Goal: Task Accomplishment & Management: Use online tool/utility

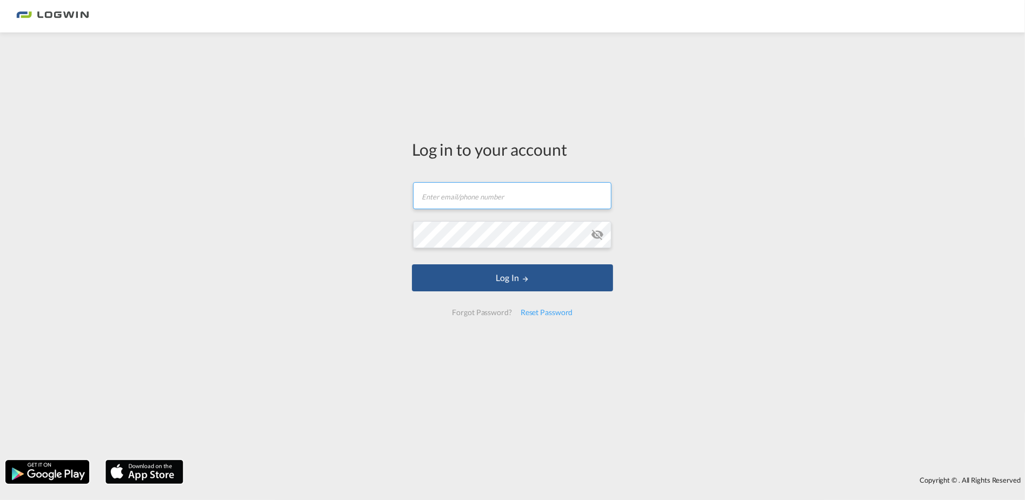
click at [468, 207] on input "text" at bounding box center [512, 195] width 198 height 27
type input "tanja.grimm@LOGWIN-LOGISTICS.COM"
click at [412, 264] on button "Log In" at bounding box center [512, 277] width 201 height 27
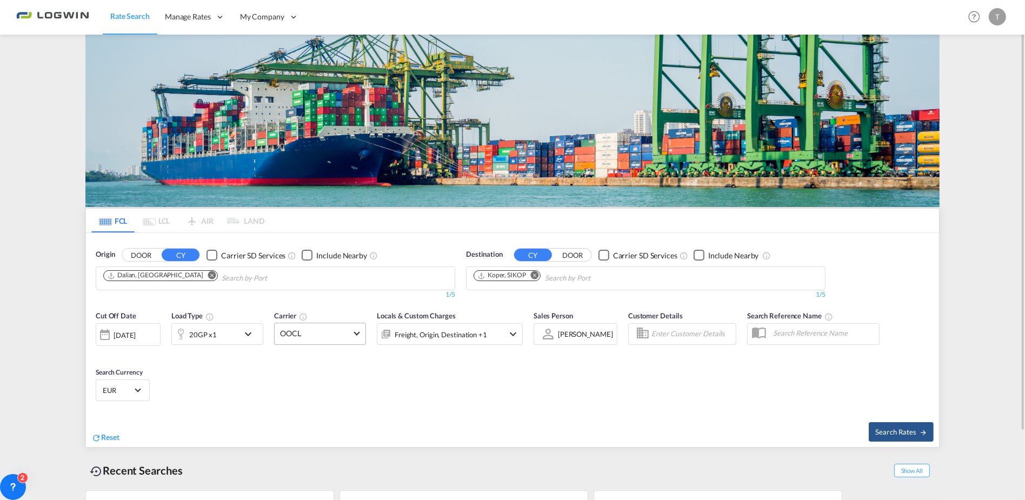
click at [342, 331] on span "OOCL" at bounding box center [315, 333] width 70 height 11
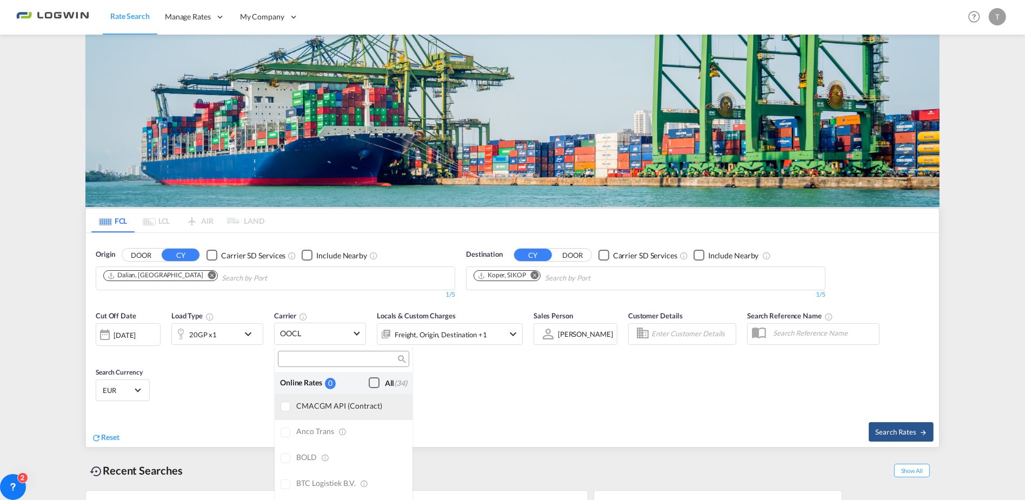
click at [289, 403] on div at bounding box center [286, 407] width 11 height 11
click at [901, 433] on md-backdrop at bounding box center [512, 250] width 1025 height 500
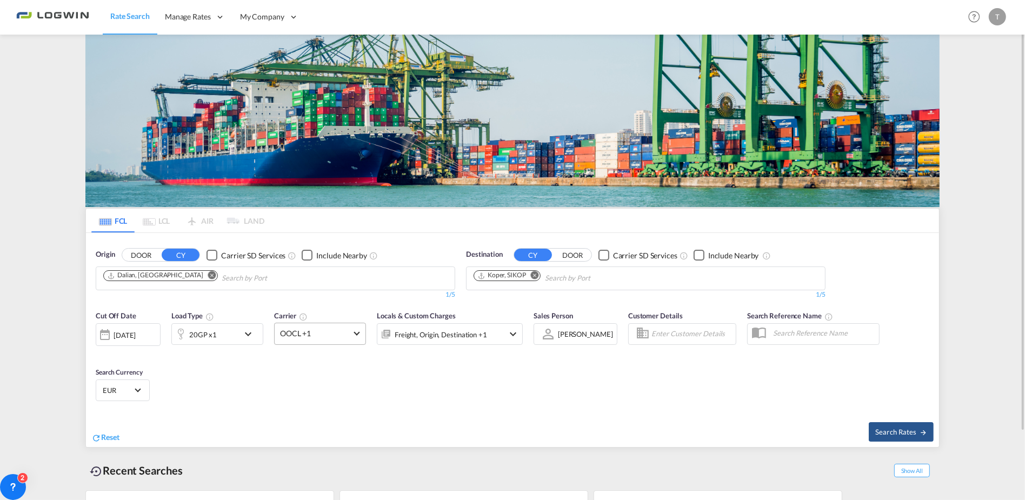
click at [345, 328] on span "OOCL +1" at bounding box center [315, 333] width 70 height 11
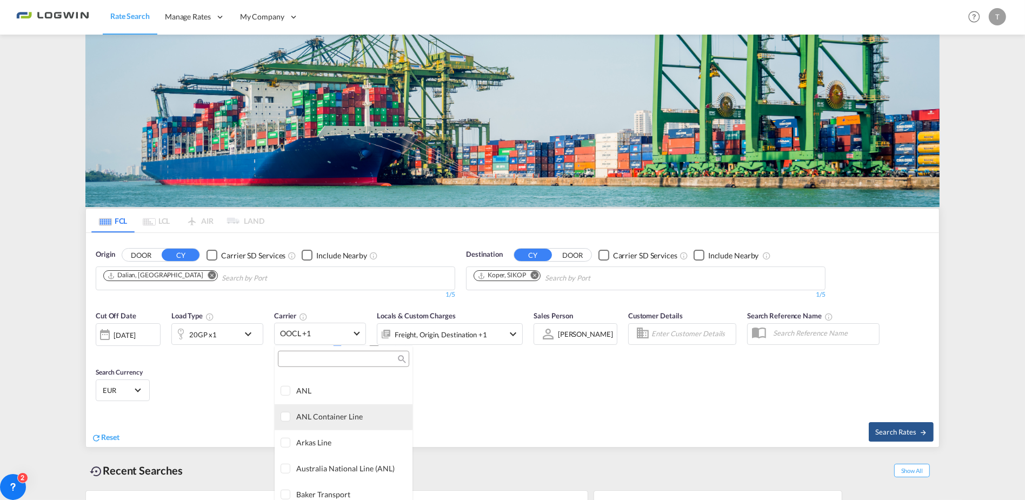
scroll to position [811, 0]
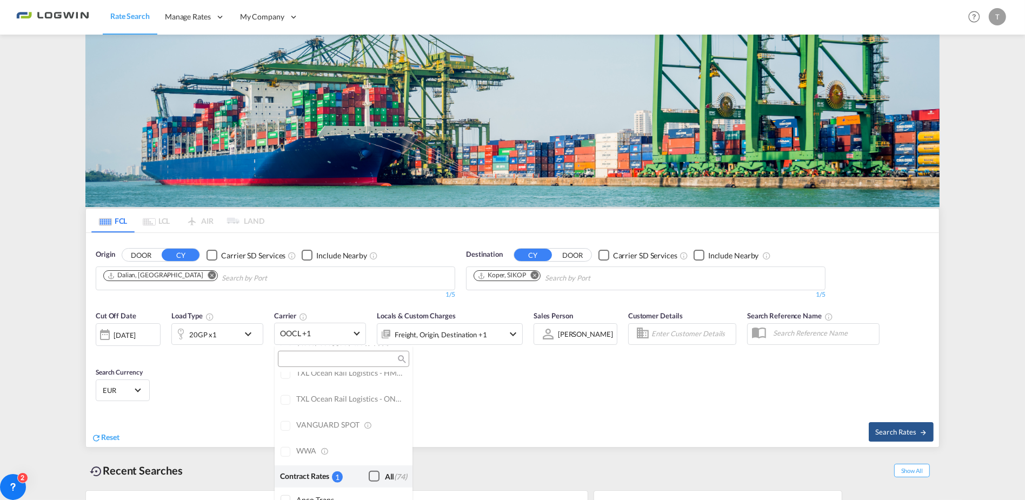
click at [369, 476] on div "Checkbox No Ink" at bounding box center [374, 476] width 11 height 11
click at [369, 474] on div "Checkbox No Ink" at bounding box center [374, 476] width 11 height 11
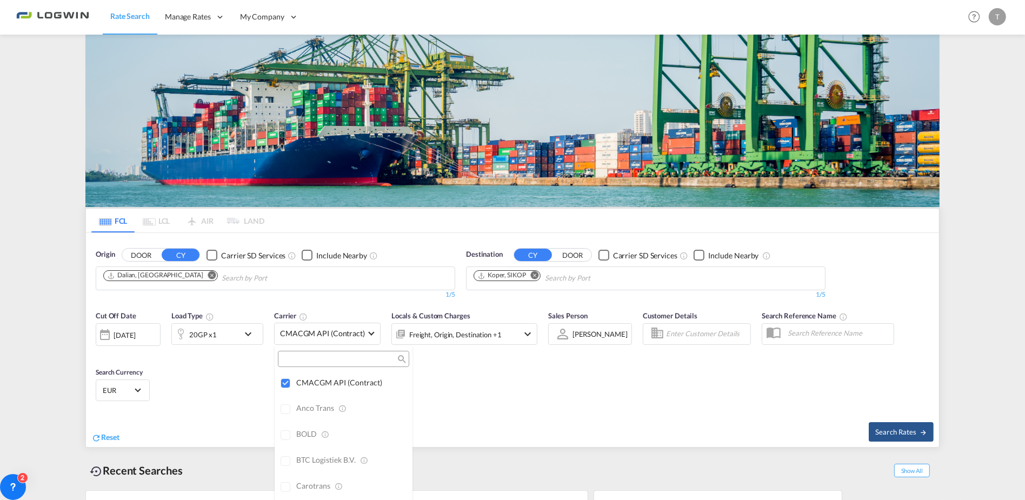
scroll to position [0, 0]
click at [887, 431] on md-backdrop at bounding box center [512, 250] width 1025 height 500
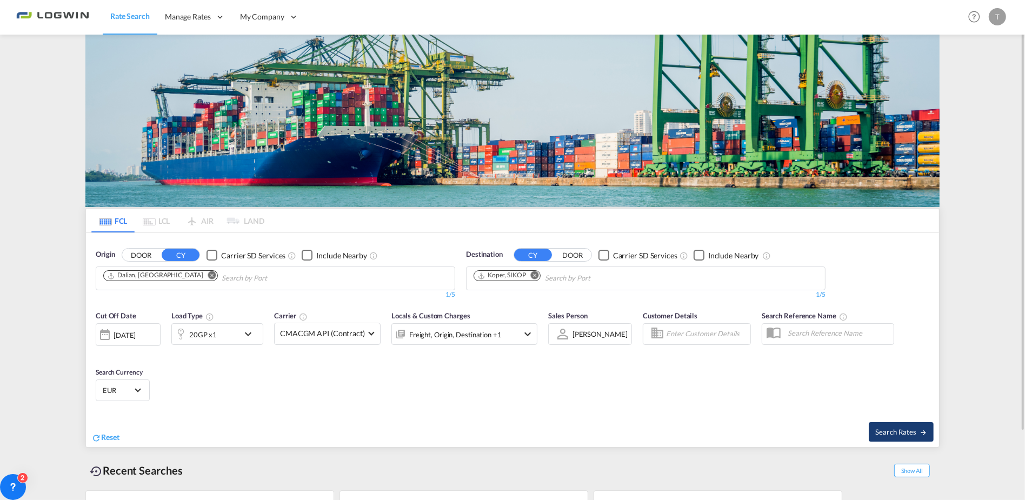
click at [906, 433] on span "Search Rates" at bounding box center [901, 432] width 52 height 9
type input "CNDAL to SIKOP / 20 Aug 2025"
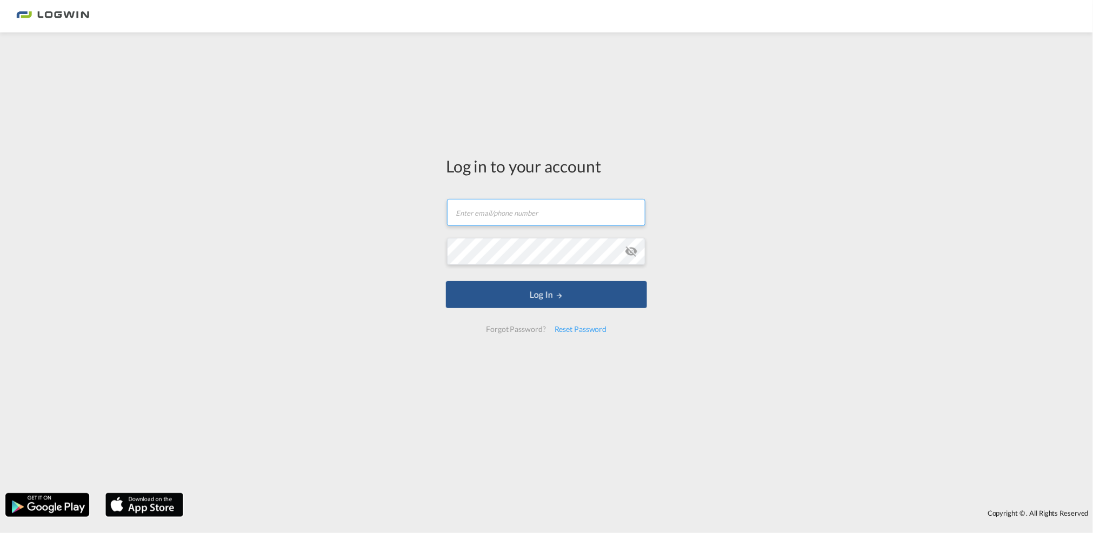
click at [493, 218] on input "text" at bounding box center [546, 212] width 198 height 27
type input "[EMAIL_ADDRESS][PERSON_NAME][DOMAIN_NAME]"
click at [446, 281] on button "Log In" at bounding box center [546, 294] width 201 height 27
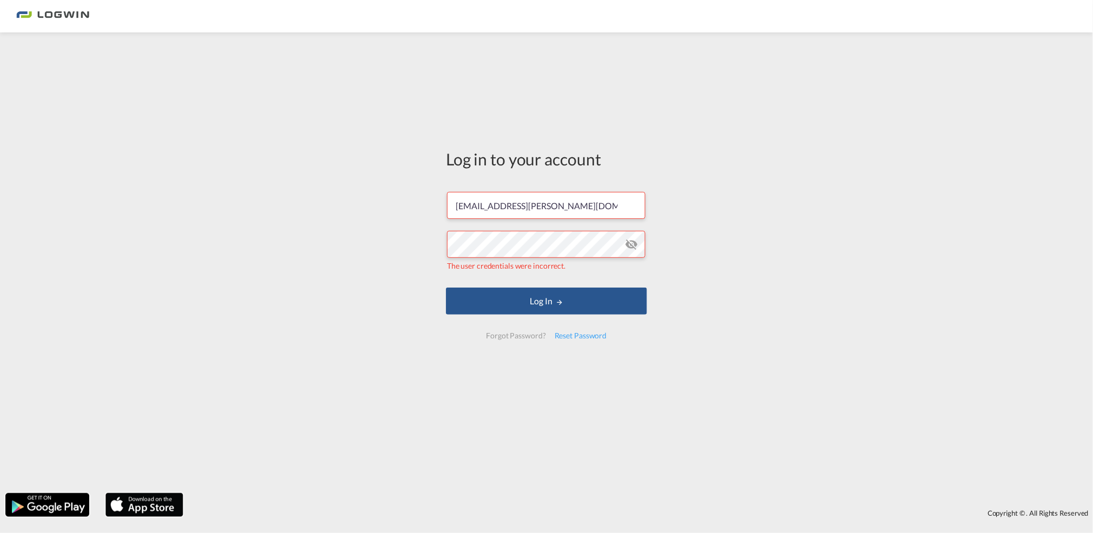
click at [632, 244] on md-icon "icon-eye-off" at bounding box center [631, 244] width 13 height 13
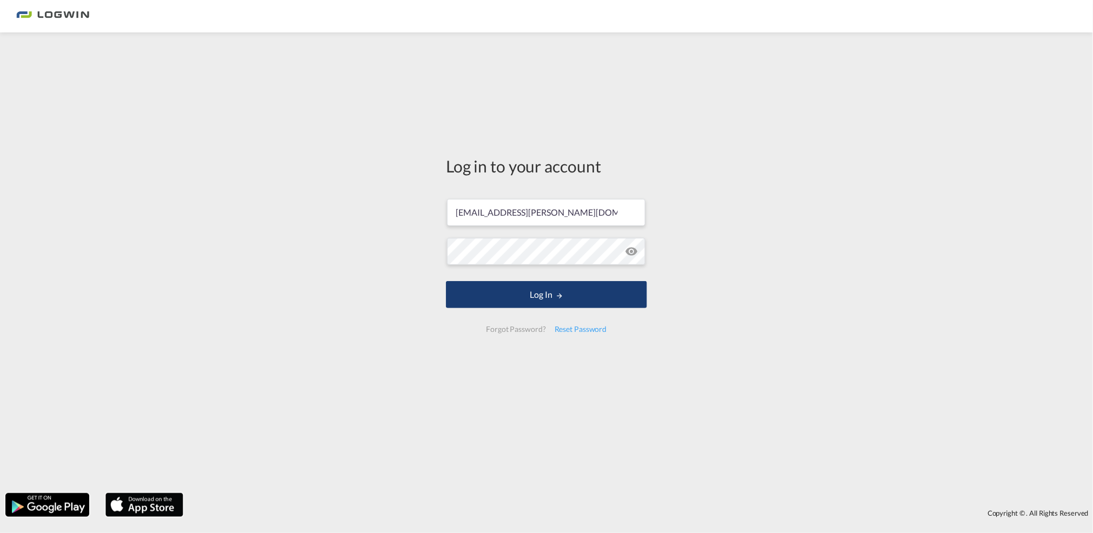
click at [527, 294] on button "Log In" at bounding box center [546, 294] width 201 height 27
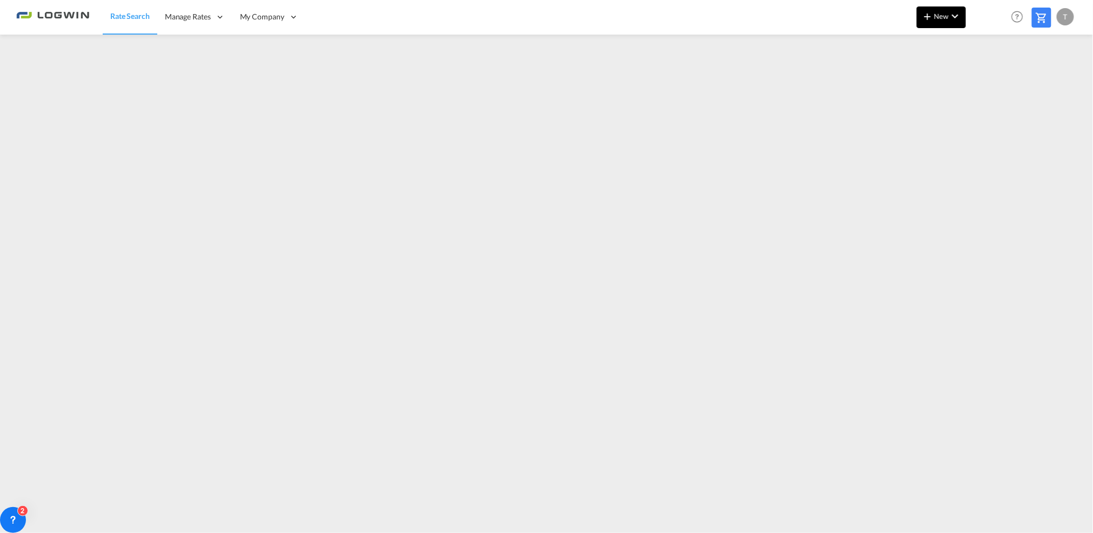
click at [956, 16] on md-icon "icon-chevron-down" at bounding box center [955, 16] width 13 height 13
click at [992, 79] on span "Ratesheet" at bounding box center [987, 81] width 12 height 22
click at [935, 26] on button "New" at bounding box center [941, 17] width 49 height 22
click at [986, 78] on span "Ratesheet" at bounding box center [987, 81] width 12 height 22
click at [946, 17] on span "New" at bounding box center [941, 16] width 41 height 9
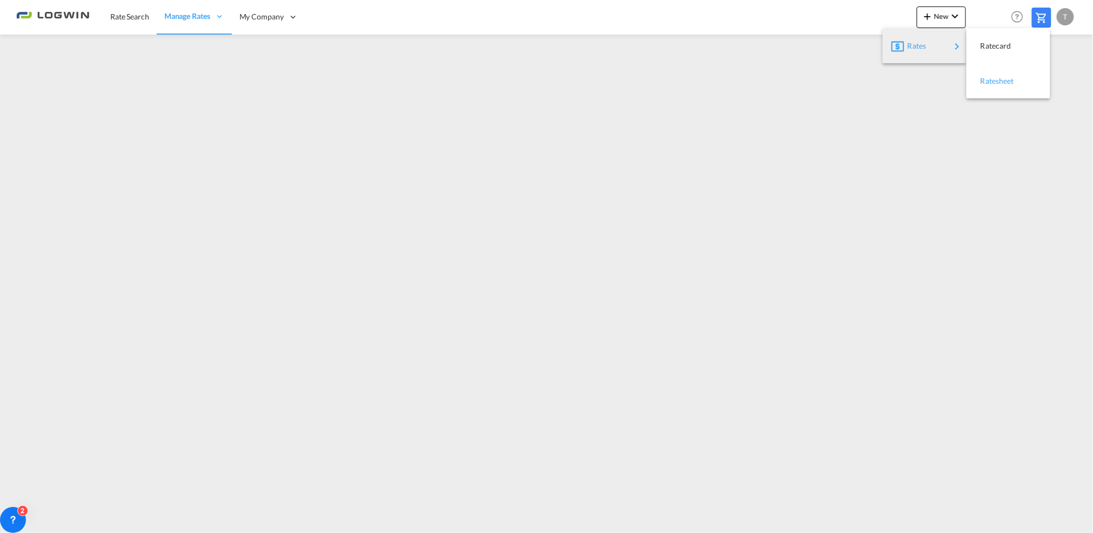
click at [993, 83] on span "Ratesheet" at bounding box center [987, 81] width 12 height 22
click at [934, 18] on md-icon "icon-plus 400-fg" at bounding box center [927, 16] width 13 height 13
click at [993, 81] on span "Ratesheet" at bounding box center [987, 81] width 12 height 22
click at [927, 10] on md-icon "icon-plus 400-fg" at bounding box center [927, 16] width 13 height 13
click at [996, 76] on div "Ratesheet" at bounding box center [1001, 81] width 40 height 27
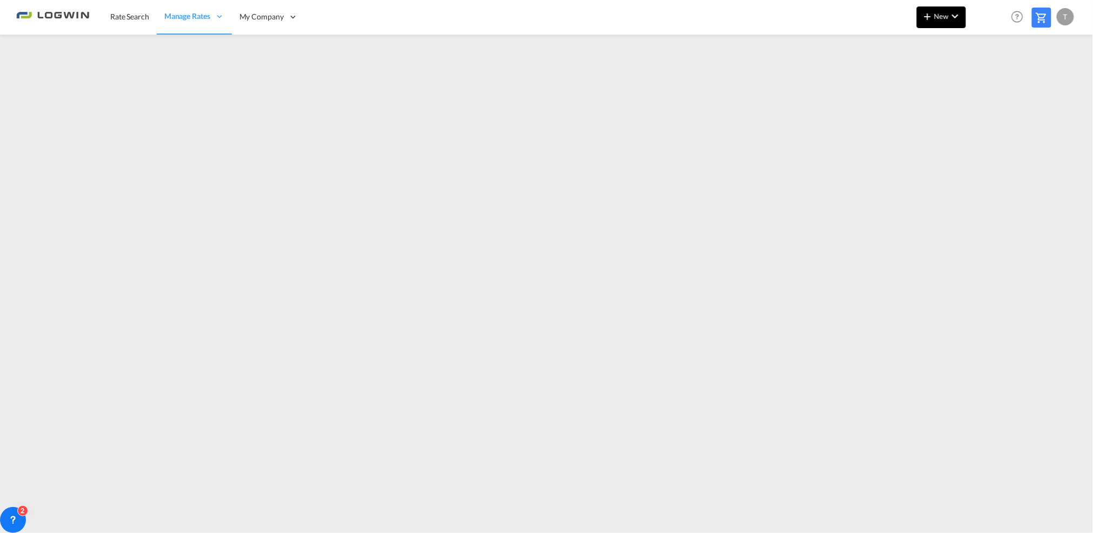
click at [945, 14] on span "New" at bounding box center [941, 16] width 41 height 9
click at [993, 82] on span "Ratesheet" at bounding box center [987, 81] width 12 height 22
click at [937, 15] on span "New" at bounding box center [941, 16] width 41 height 9
click at [993, 79] on span "Ratesheet" at bounding box center [987, 81] width 12 height 22
click at [935, 17] on span "New" at bounding box center [941, 16] width 41 height 9
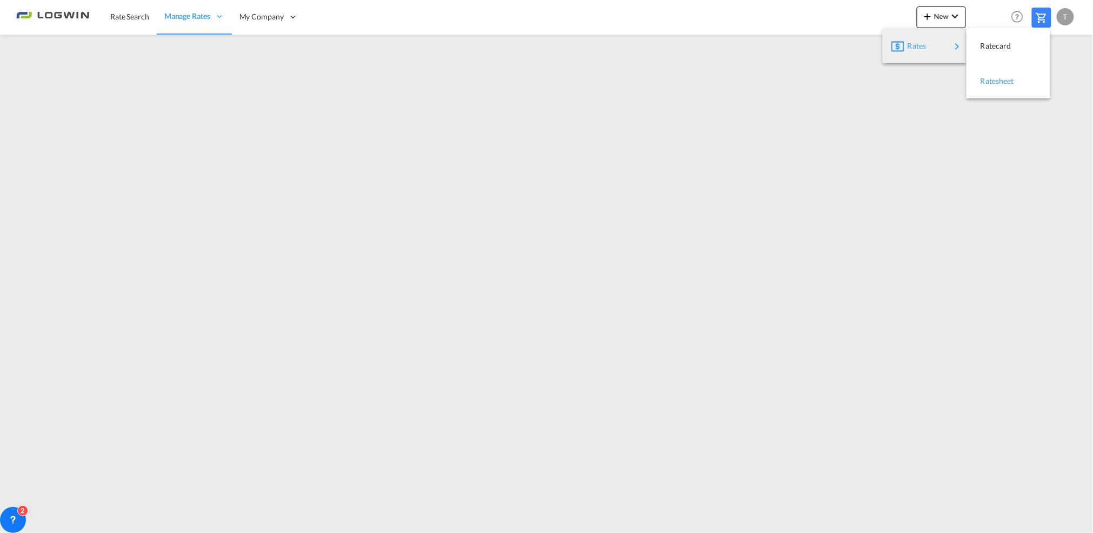
click at [993, 78] on span "Ratesheet" at bounding box center [987, 81] width 12 height 22
click at [933, 14] on md-icon "icon-plus 400-fg" at bounding box center [927, 16] width 13 height 13
click at [993, 78] on span "Ratesheet" at bounding box center [987, 81] width 12 height 22
